Goal: Check status: Check status

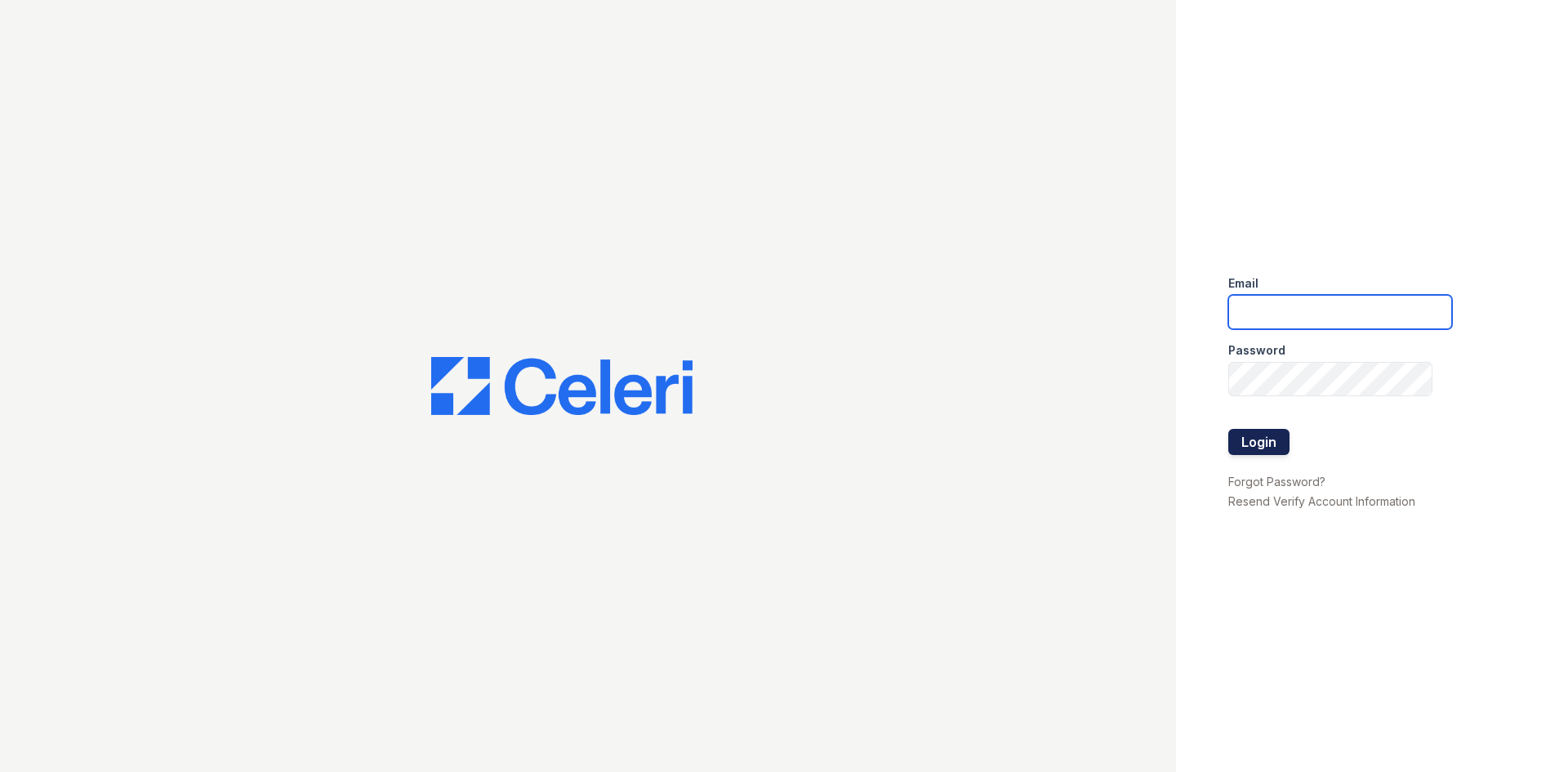
type input "arriveminnetonka@trinity-pm.com"
click at [1262, 446] on button "Login" at bounding box center [1258, 441] width 61 height 26
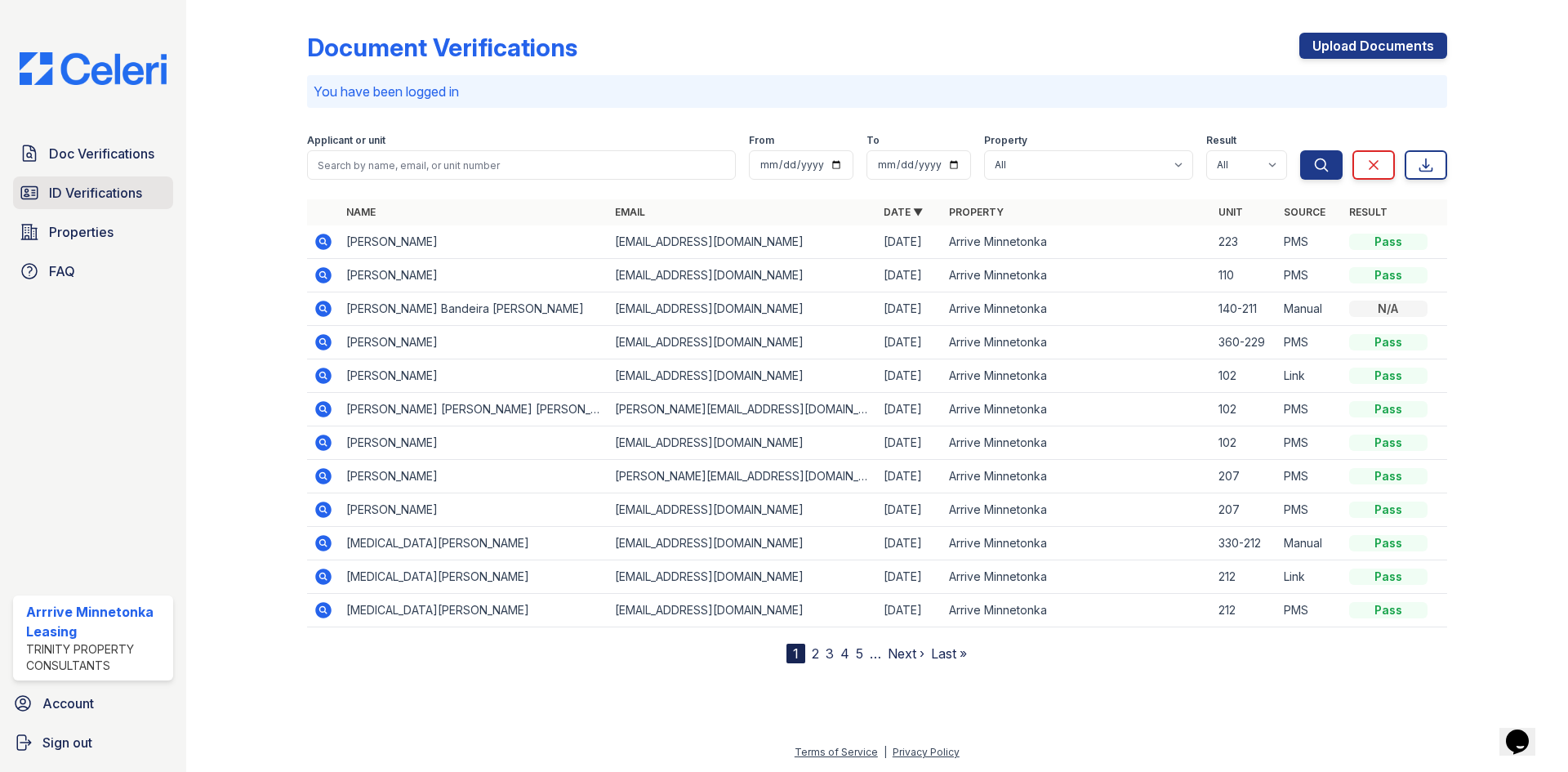
click at [70, 196] on span "ID Verifications" at bounding box center [96, 192] width 93 height 20
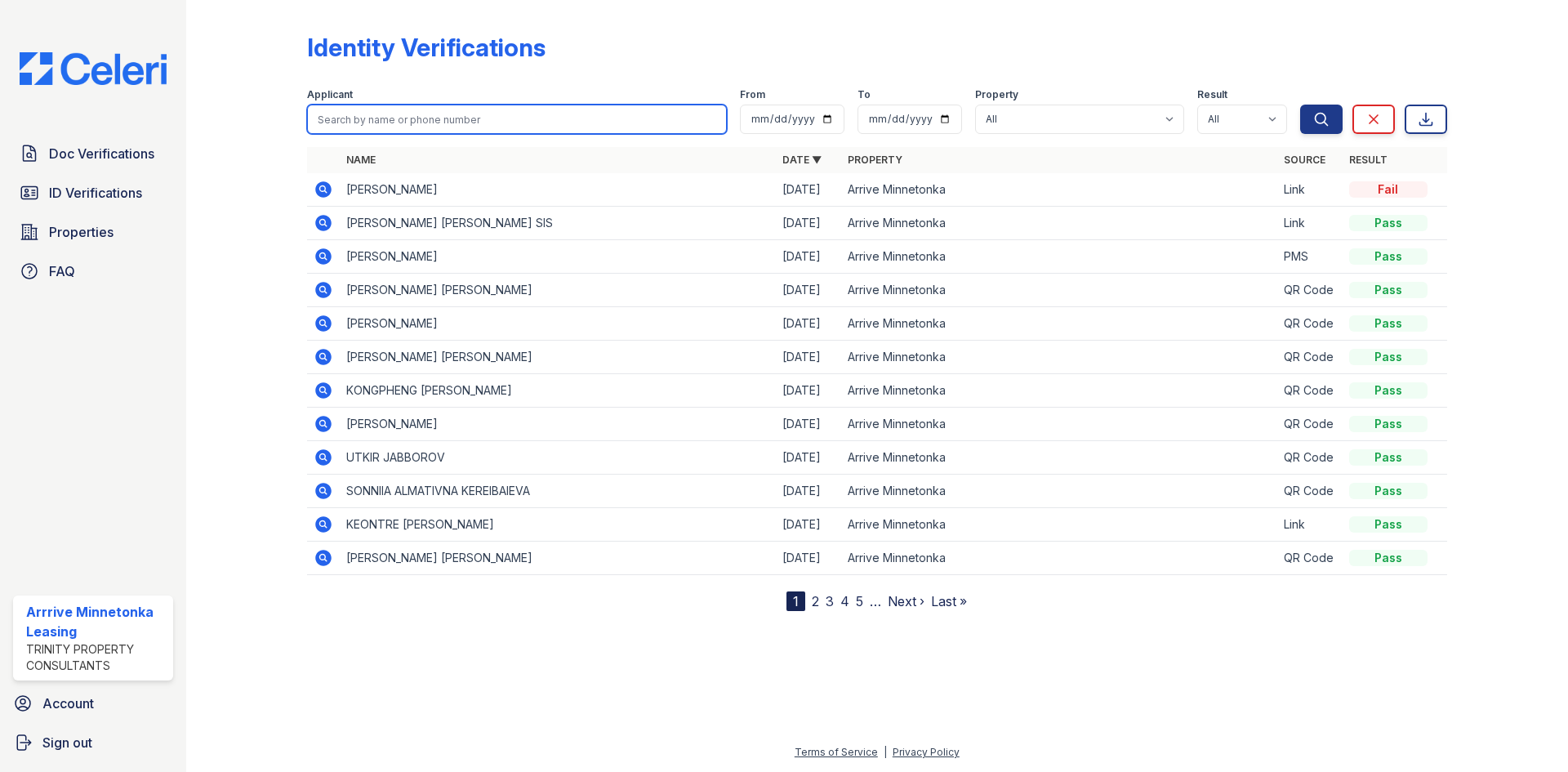
click at [393, 108] on input "search" at bounding box center [517, 119] width 420 height 29
type input "[PERSON_NAME]"
click at [1300, 105] on button "Search" at bounding box center [1321, 119] width 42 height 29
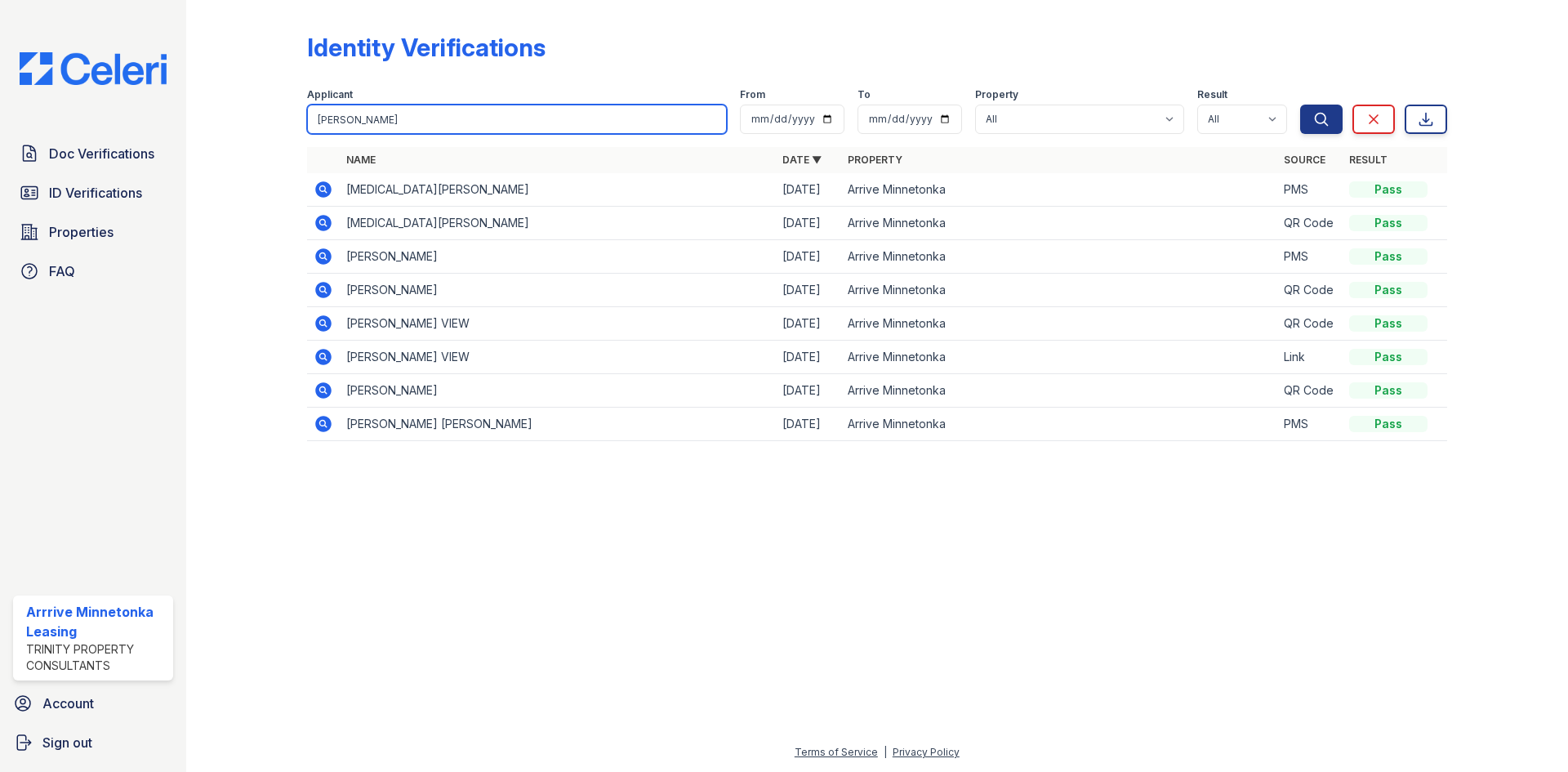
click at [383, 122] on input "Jackson" at bounding box center [517, 119] width 420 height 29
click at [1300, 105] on button "Search" at bounding box center [1321, 119] width 42 height 29
click at [325, 327] on icon at bounding box center [323, 323] width 16 height 16
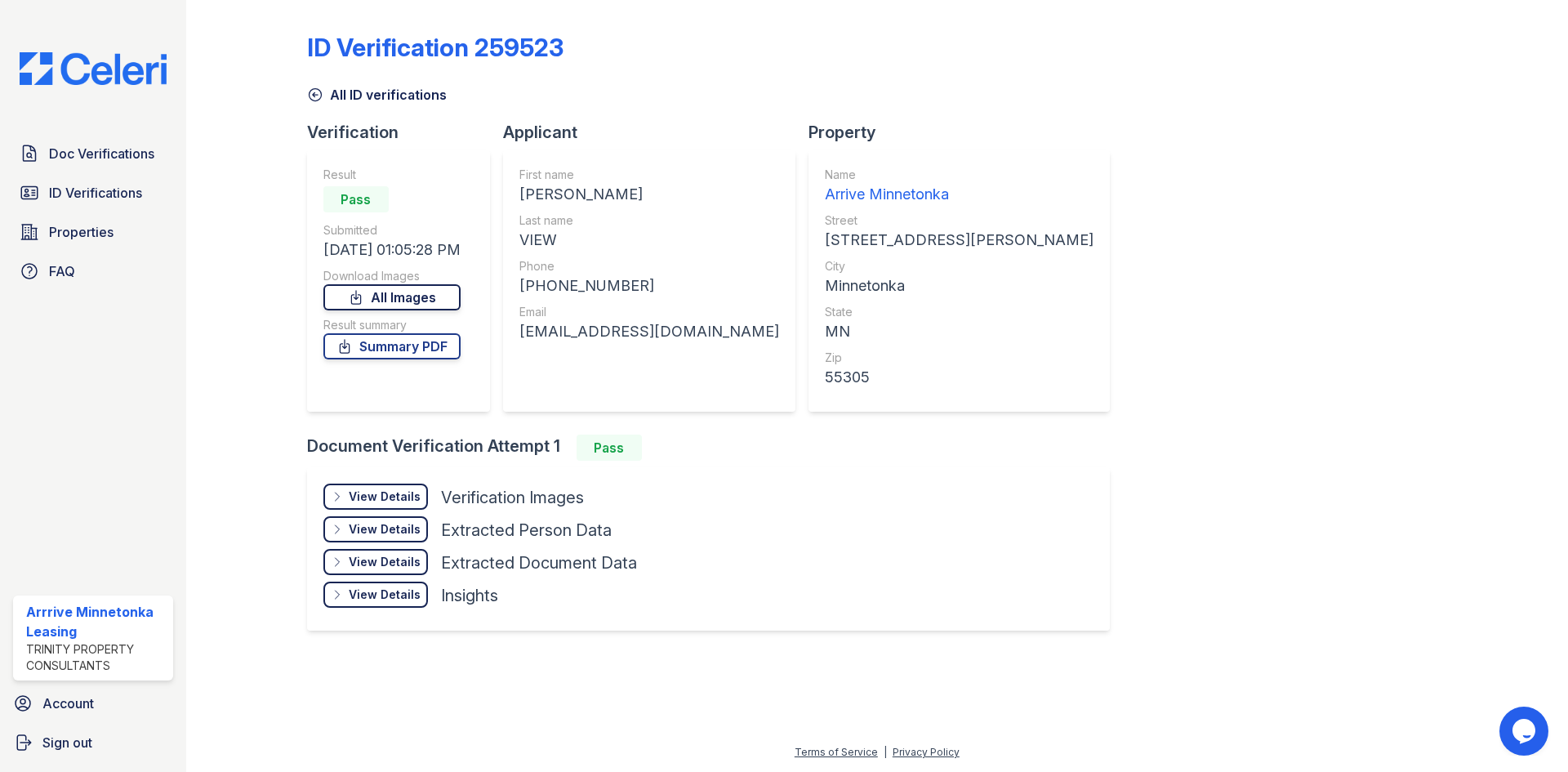
click at [373, 297] on link "All Images" at bounding box center [392, 297] width 138 height 26
click at [364, 343] on link "Summary PDF" at bounding box center [392, 346] width 138 height 26
click at [84, 156] on span "Doc Verifications" at bounding box center [102, 153] width 106 height 20
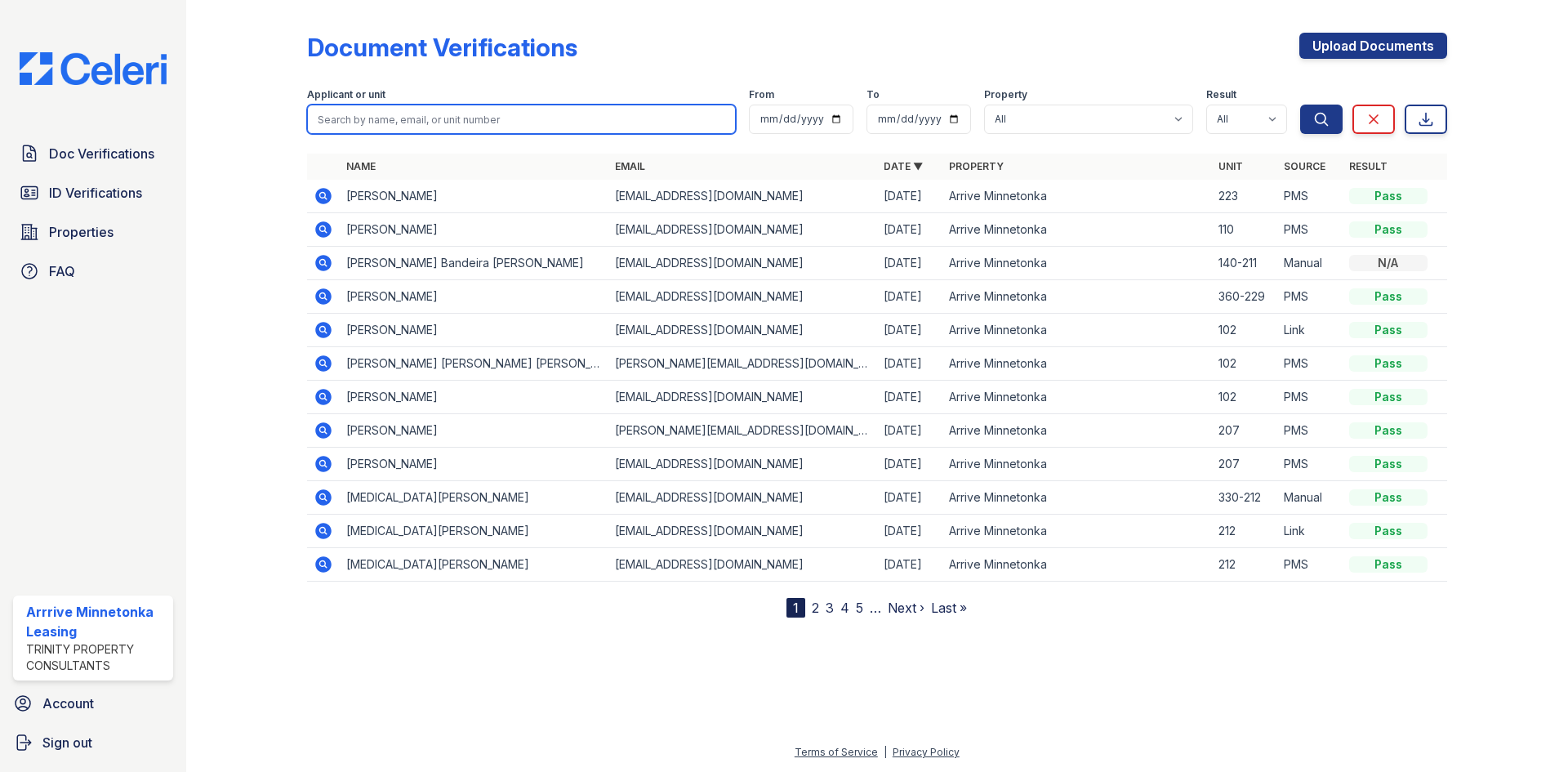
click at [340, 122] on input "search" at bounding box center [521, 119] width 428 height 29
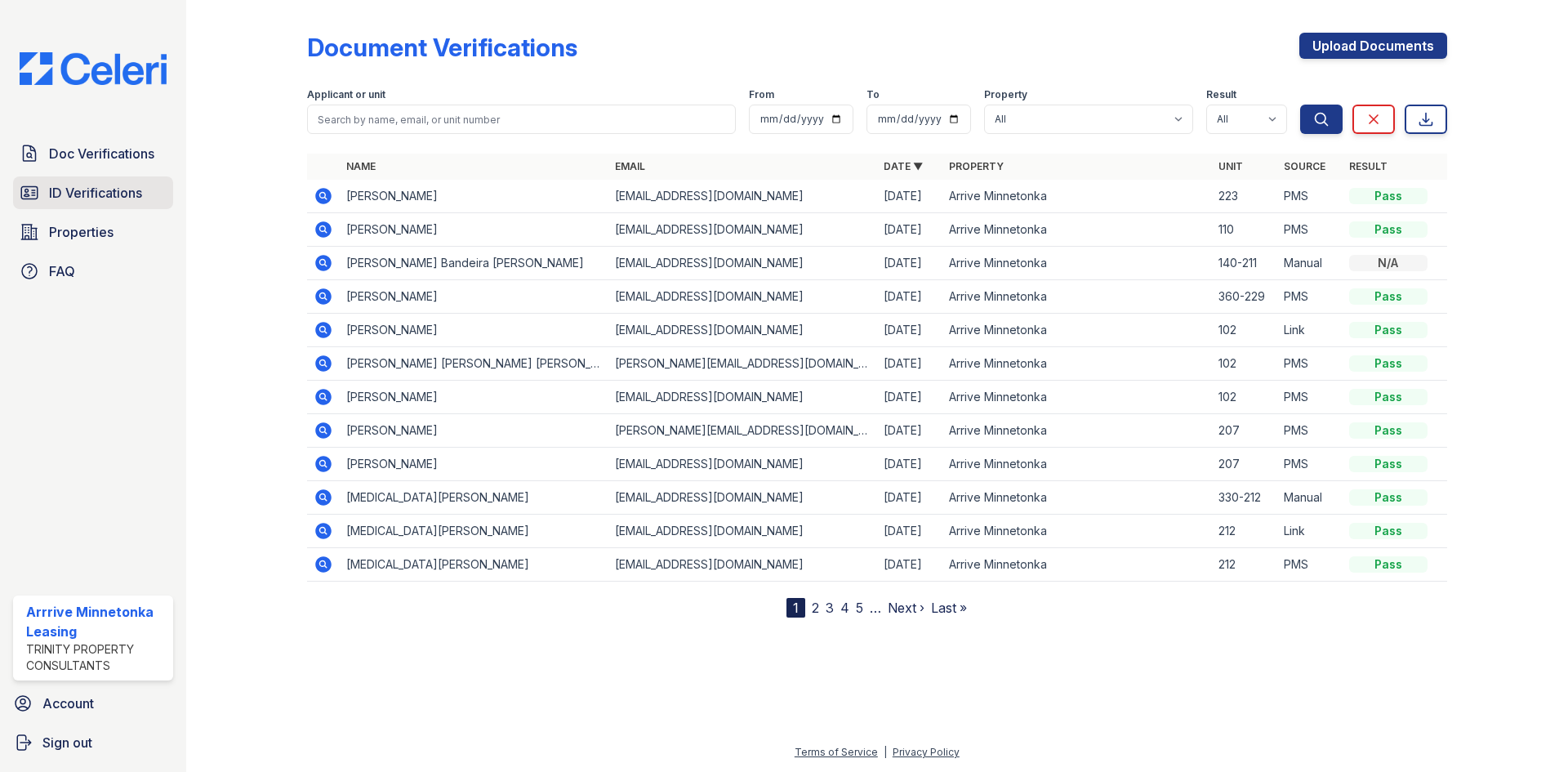
click at [80, 204] on link "ID Verifications" at bounding box center [93, 193] width 160 height 33
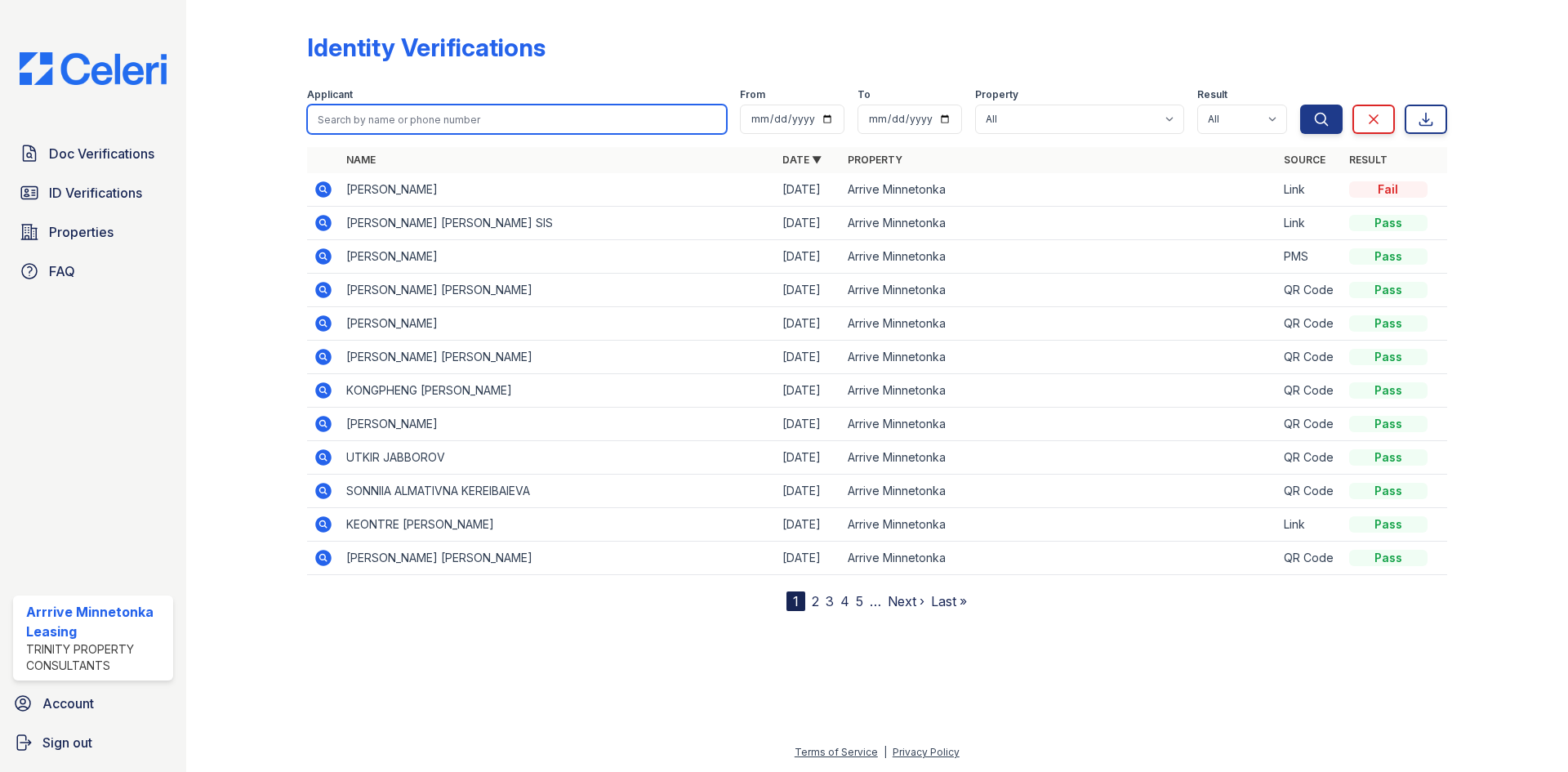
click at [357, 125] on input "search" at bounding box center [517, 119] width 420 height 29
type input "Ryder"
click at [1300, 105] on button "Search" at bounding box center [1321, 119] width 42 height 29
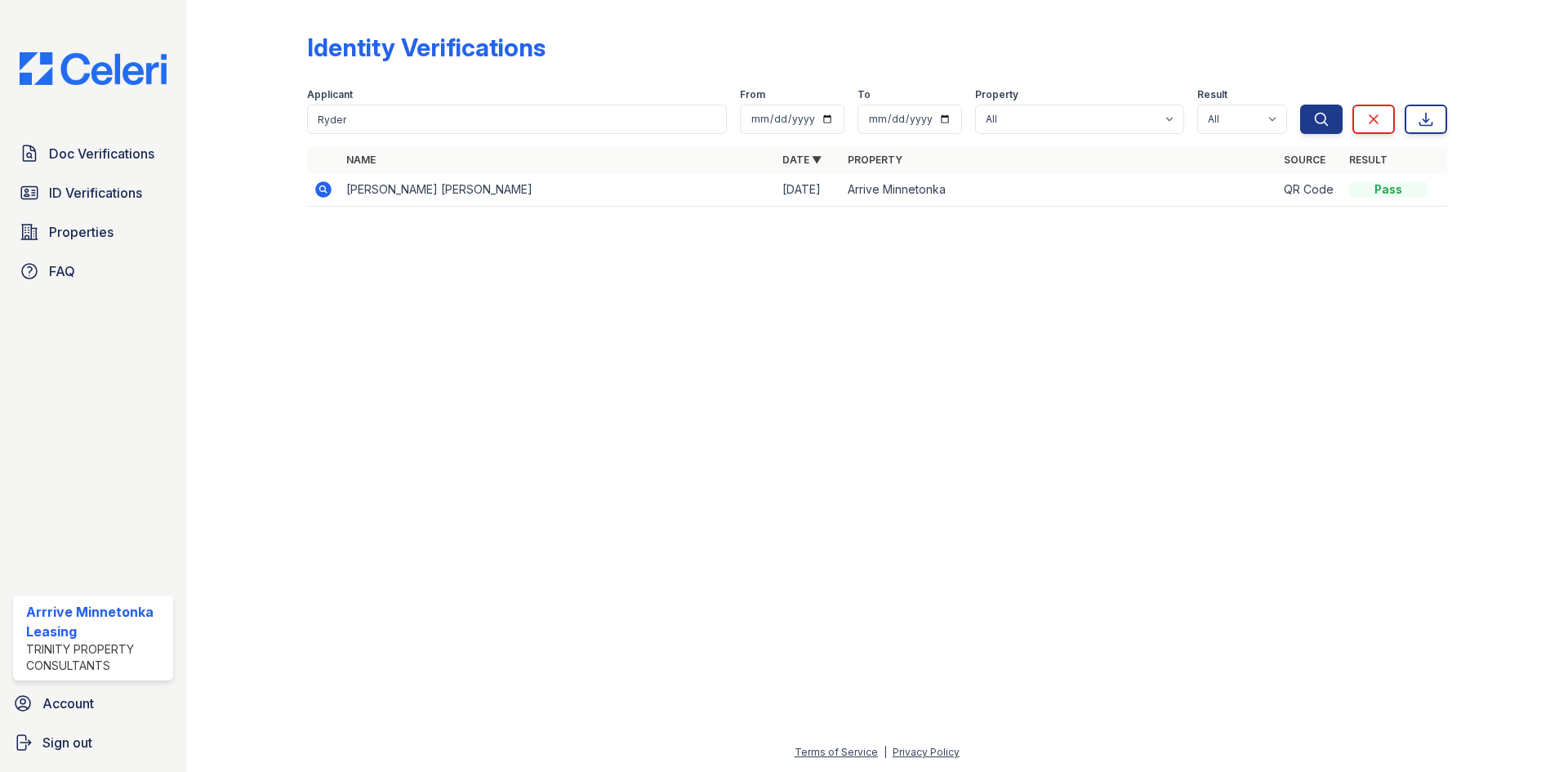
click at [325, 191] on icon at bounding box center [323, 189] width 16 height 16
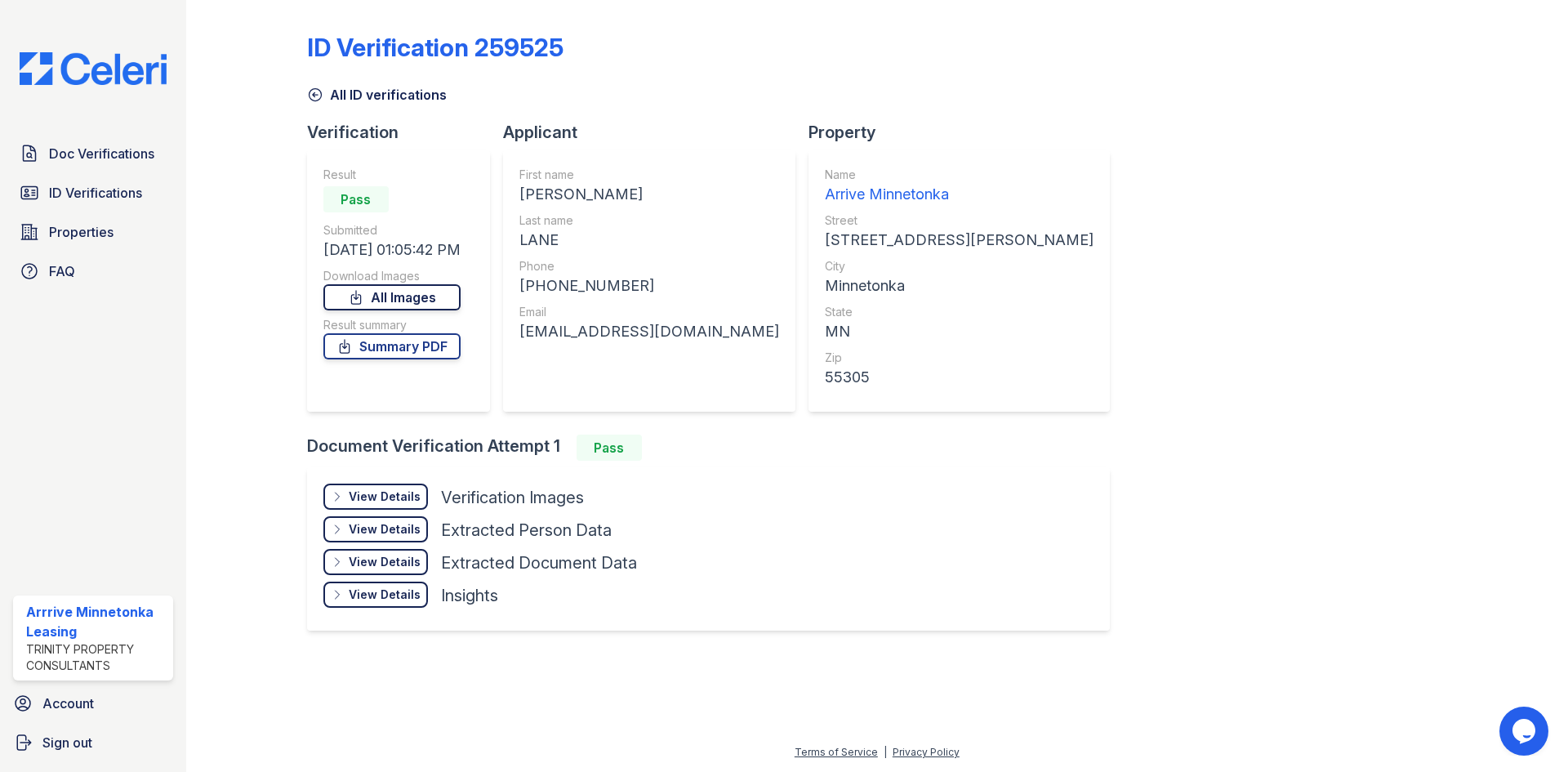
click at [364, 302] on icon at bounding box center [356, 297] width 16 height 16
click at [419, 341] on link "Summary PDF" at bounding box center [392, 346] width 138 height 26
click at [95, 166] on link "Doc Verifications" at bounding box center [93, 154] width 160 height 33
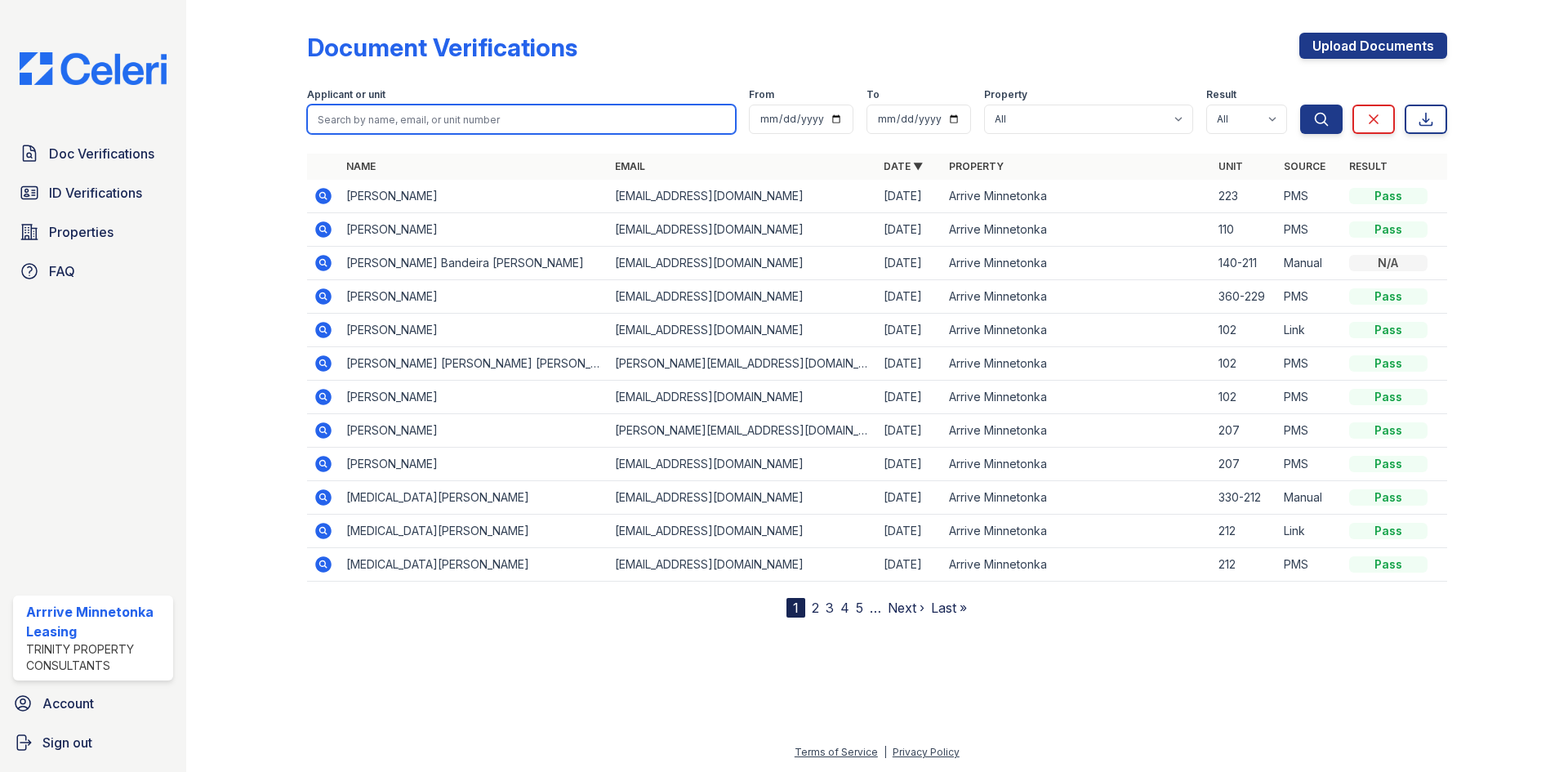
click at [447, 119] on input "search" at bounding box center [521, 119] width 428 height 29
type input "K"
type input "Liv"
click at [1300, 105] on button "Search" at bounding box center [1321, 119] width 42 height 29
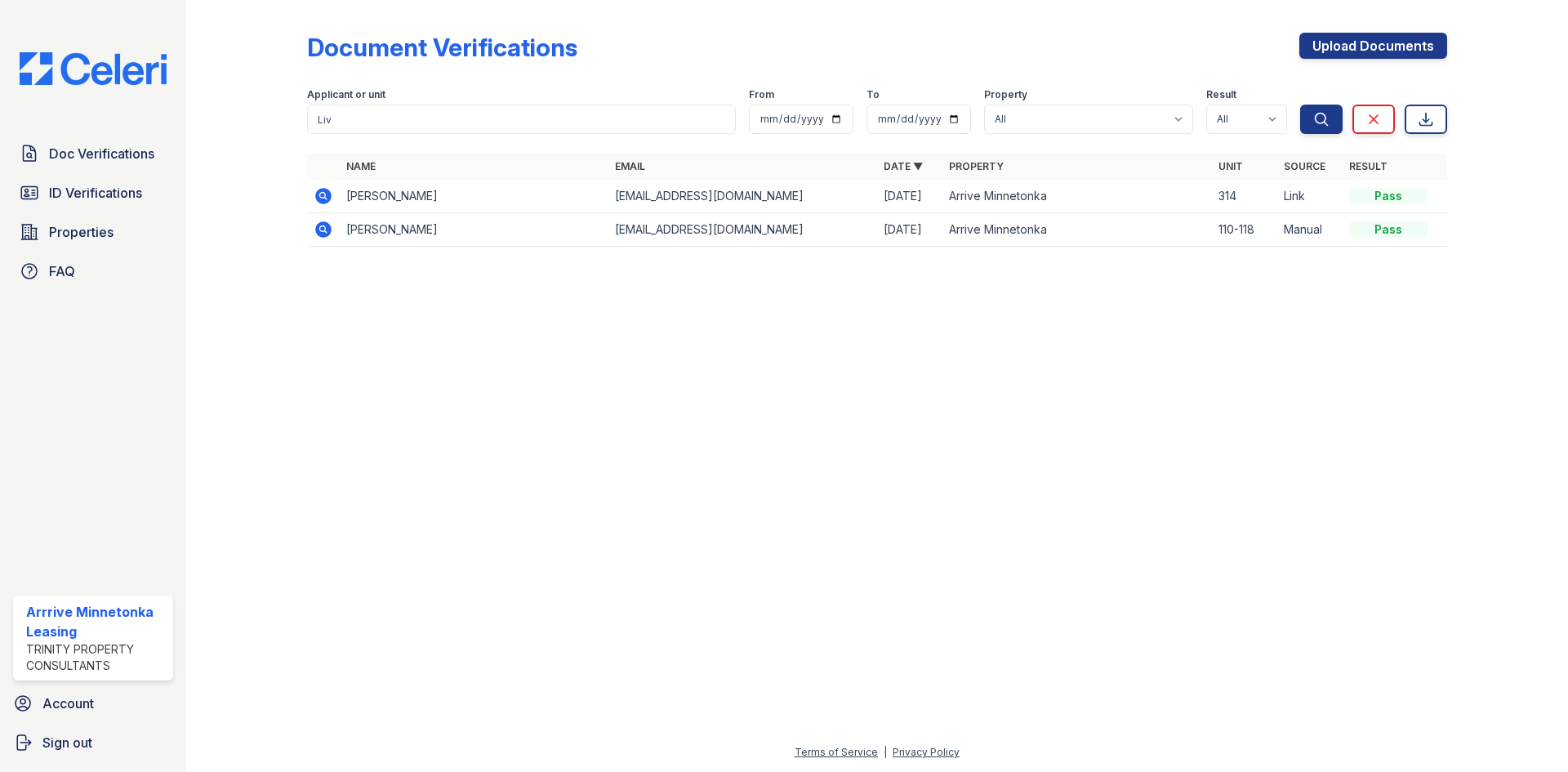
click at [319, 193] on icon at bounding box center [323, 196] width 16 height 16
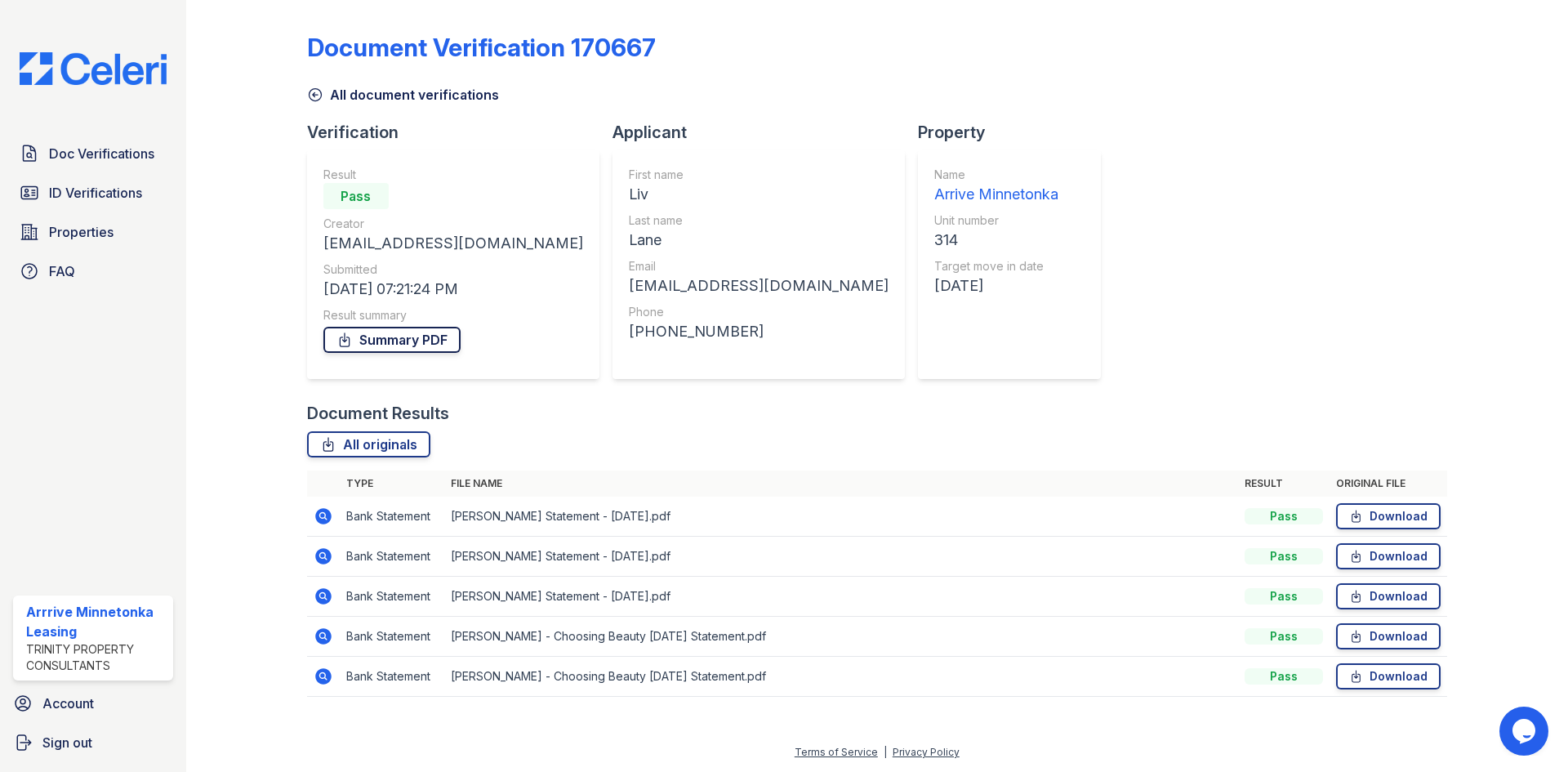
click at [417, 338] on link "Summary PDF" at bounding box center [392, 339] width 138 height 26
click at [22, 193] on icon at bounding box center [29, 193] width 16 height 12
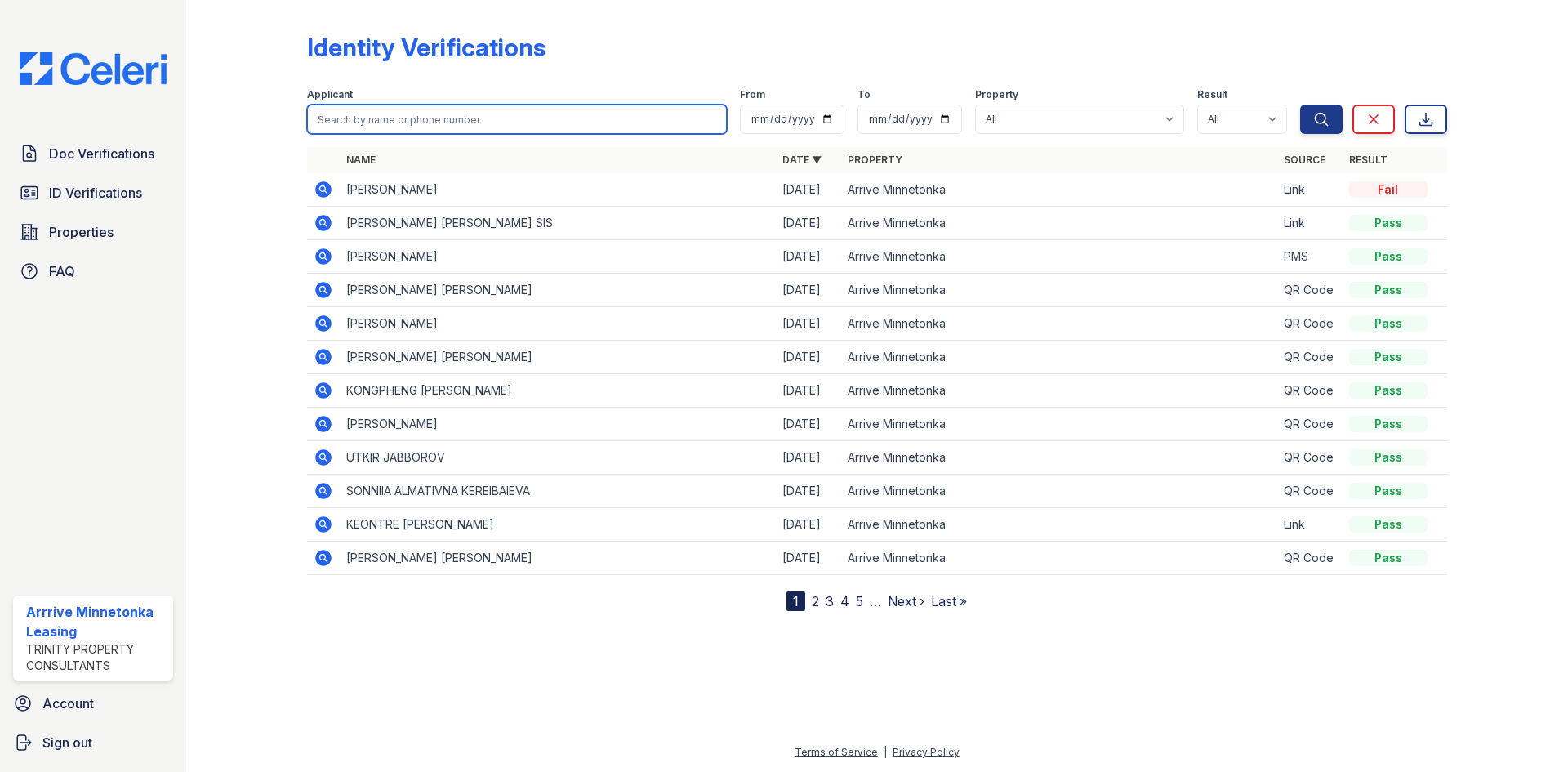
click at [336, 127] on input "search" at bounding box center [517, 119] width 420 height 29
type input "Liv"
click at [1300, 105] on button "Search" at bounding box center [1321, 119] width 42 height 29
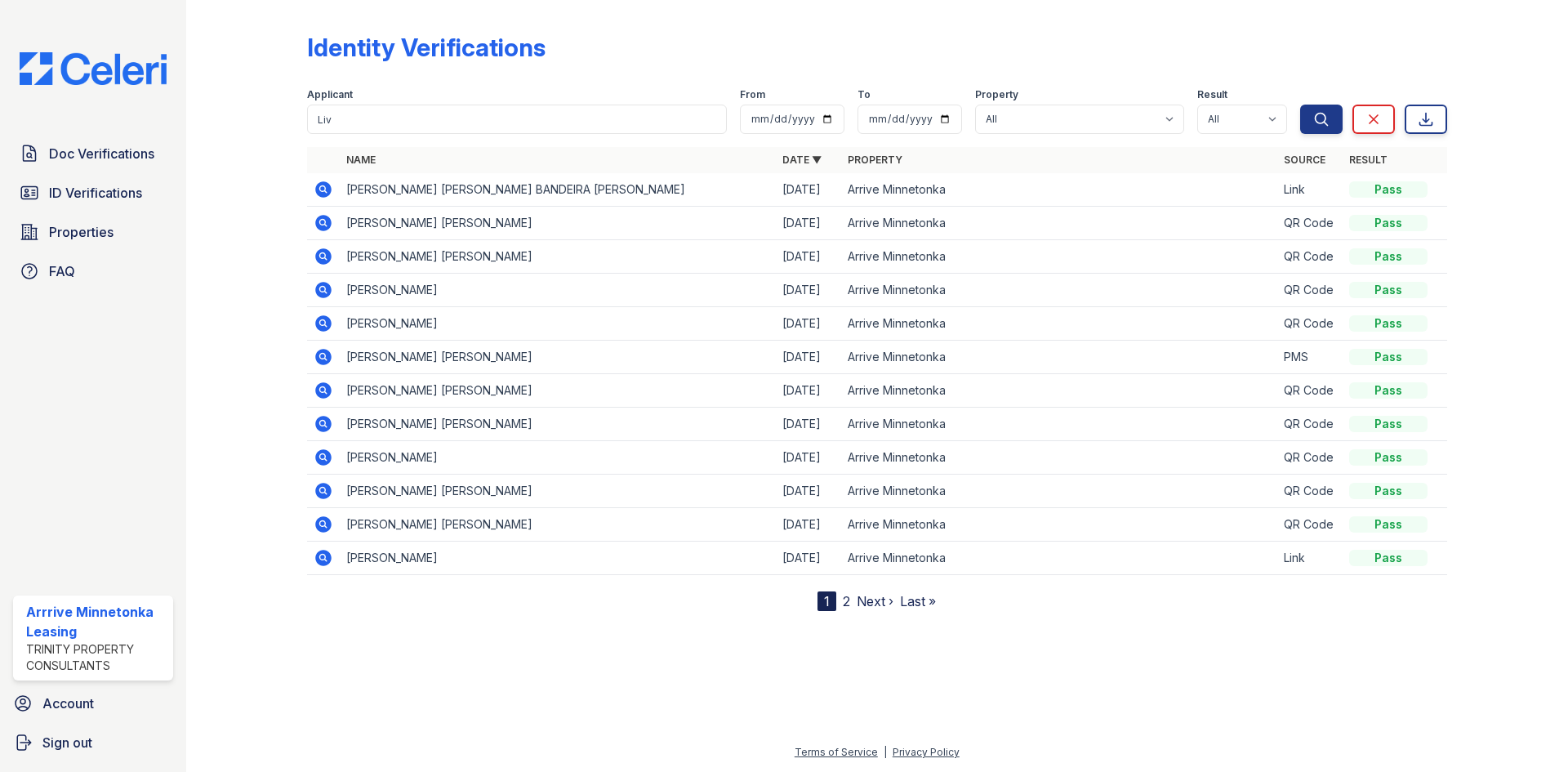
click at [318, 286] on icon at bounding box center [323, 290] width 16 height 16
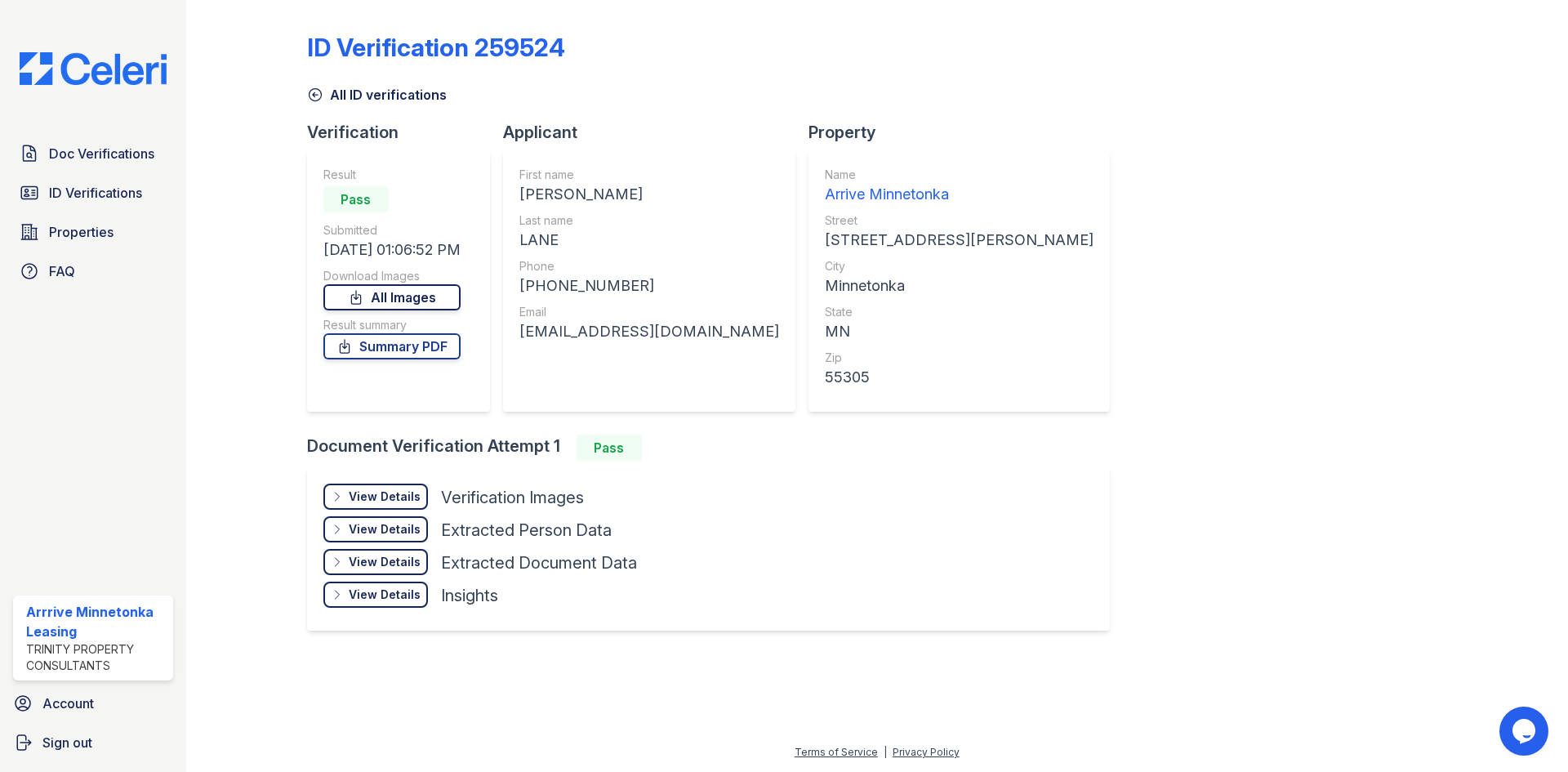
click at [364, 299] on icon at bounding box center [356, 297] width 16 height 16
click at [397, 345] on link "Summary PDF" at bounding box center [392, 346] width 138 height 26
click at [108, 157] on span "Doc Verifications" at bounding box center [102, 153] width 106 height 20
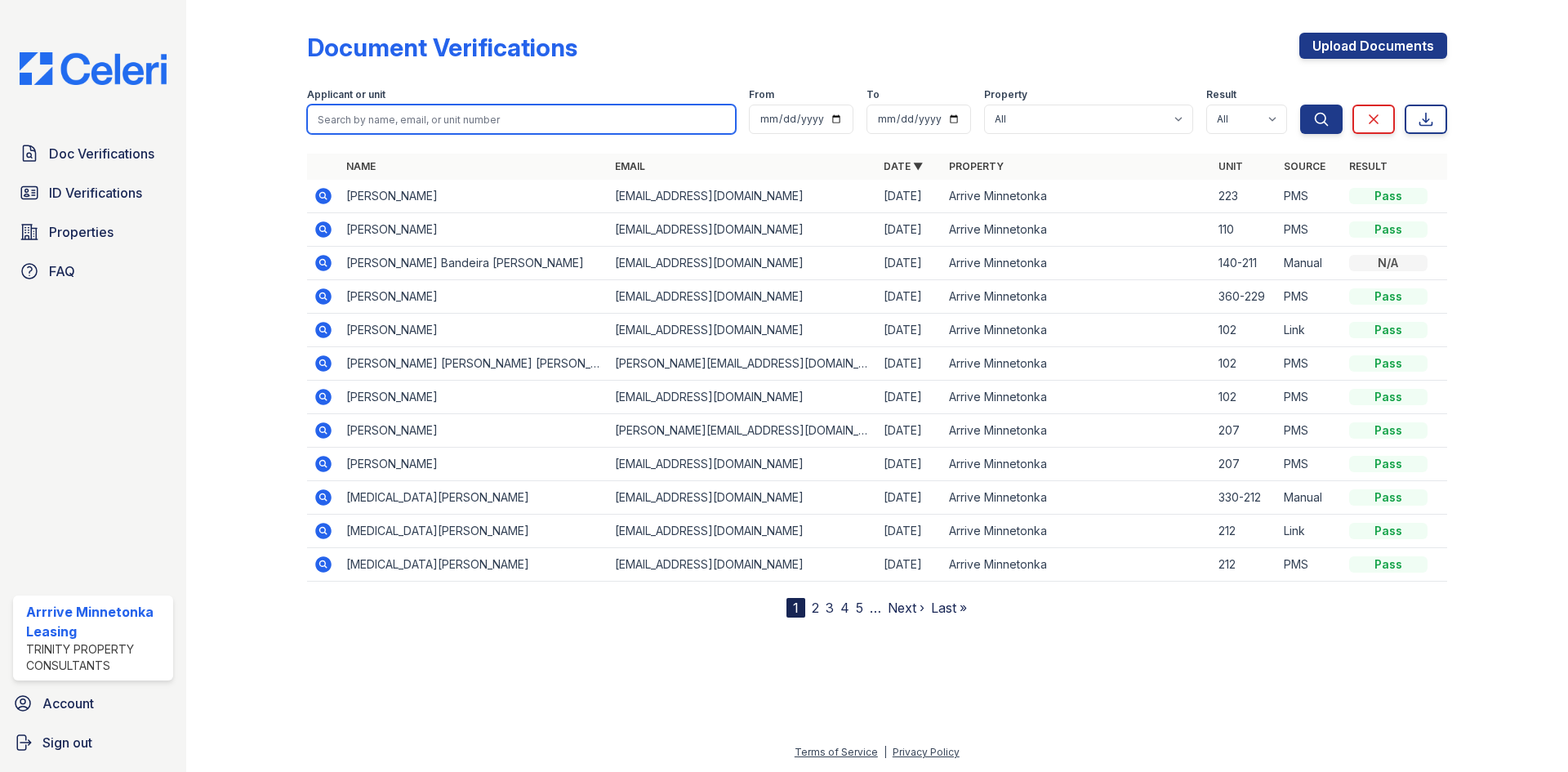
click at [516, 108] on input "search" at bounding box center [521, 119] width 428 height 29
type input "Rodne"
click at [1300, 105] on button "Search" at bounding box center [1321, 119] width 42 height 29
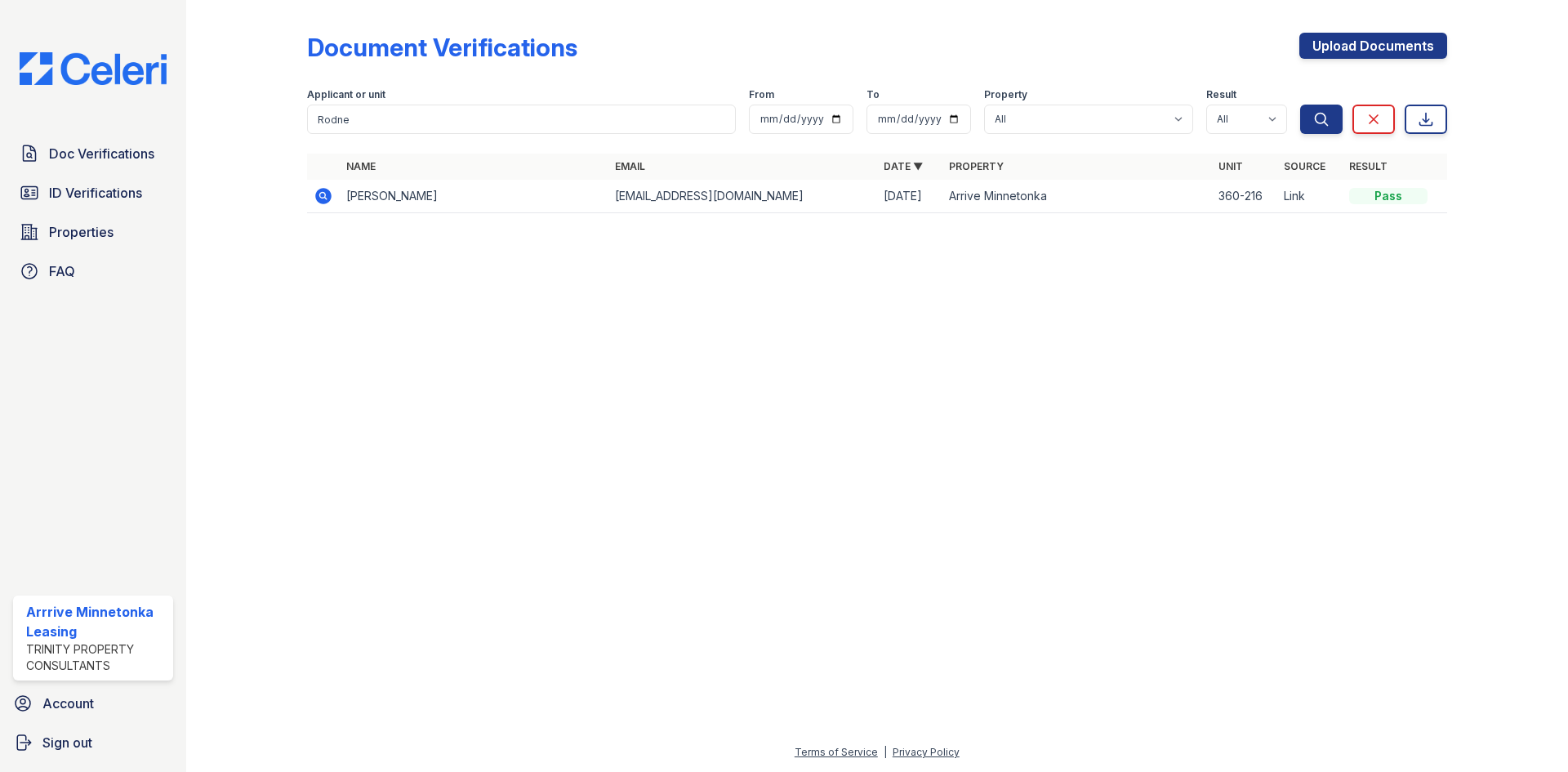
click at [316, 196] on icon at bounding box center [323, 196] width 16 height 16
